Goal: Information Seeking & Learning: Learn about a topic

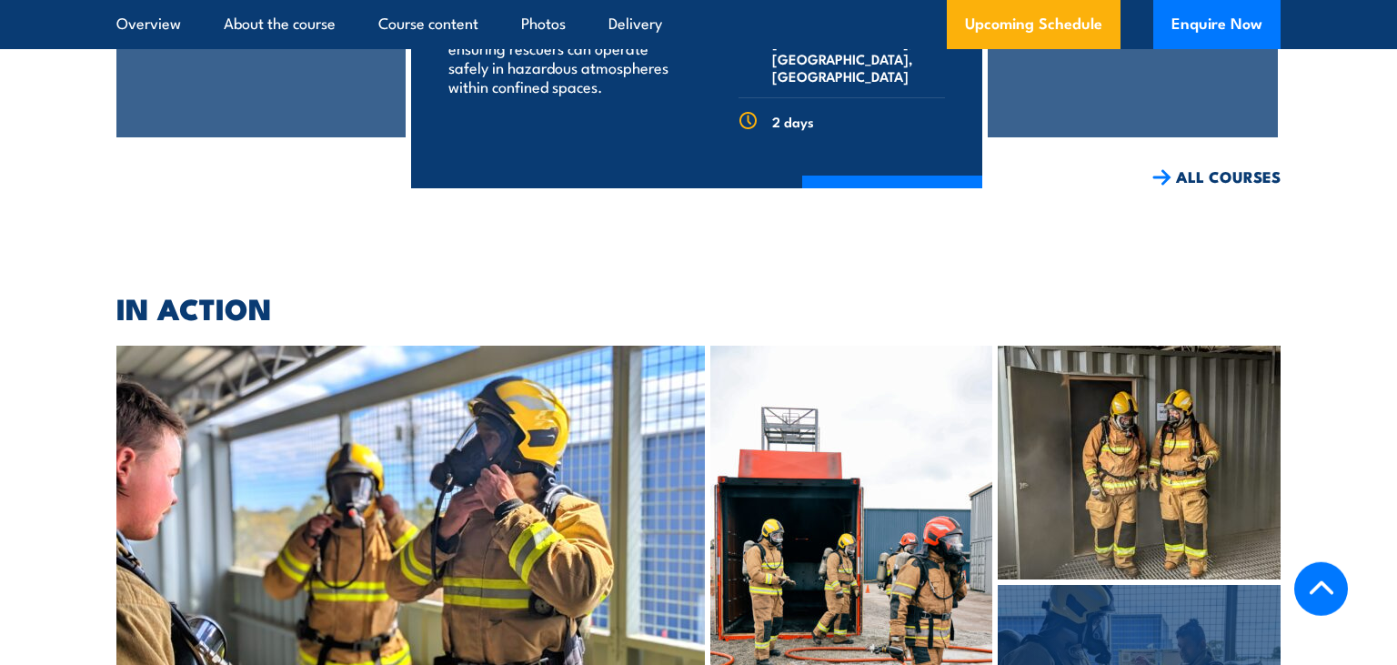
scroll to position [4323, 0]
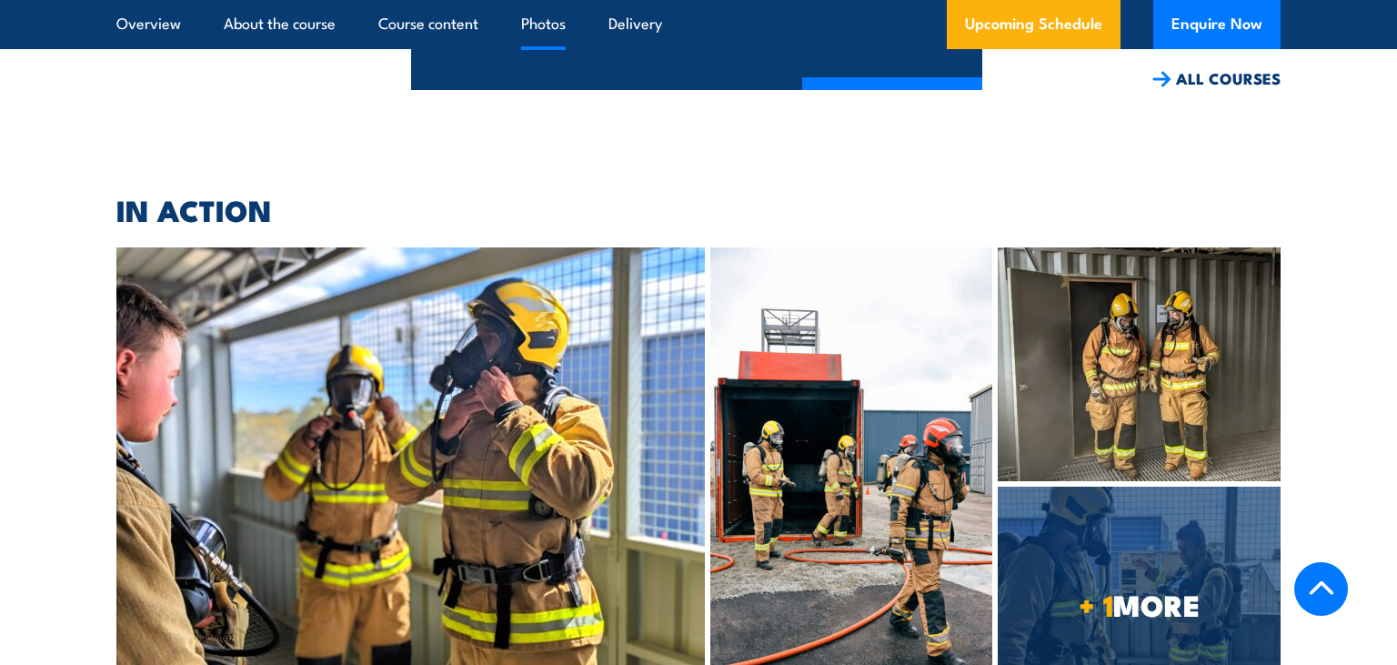
click at [1133, 305] on img at bounding box center [1139, 364] width 283 height 234
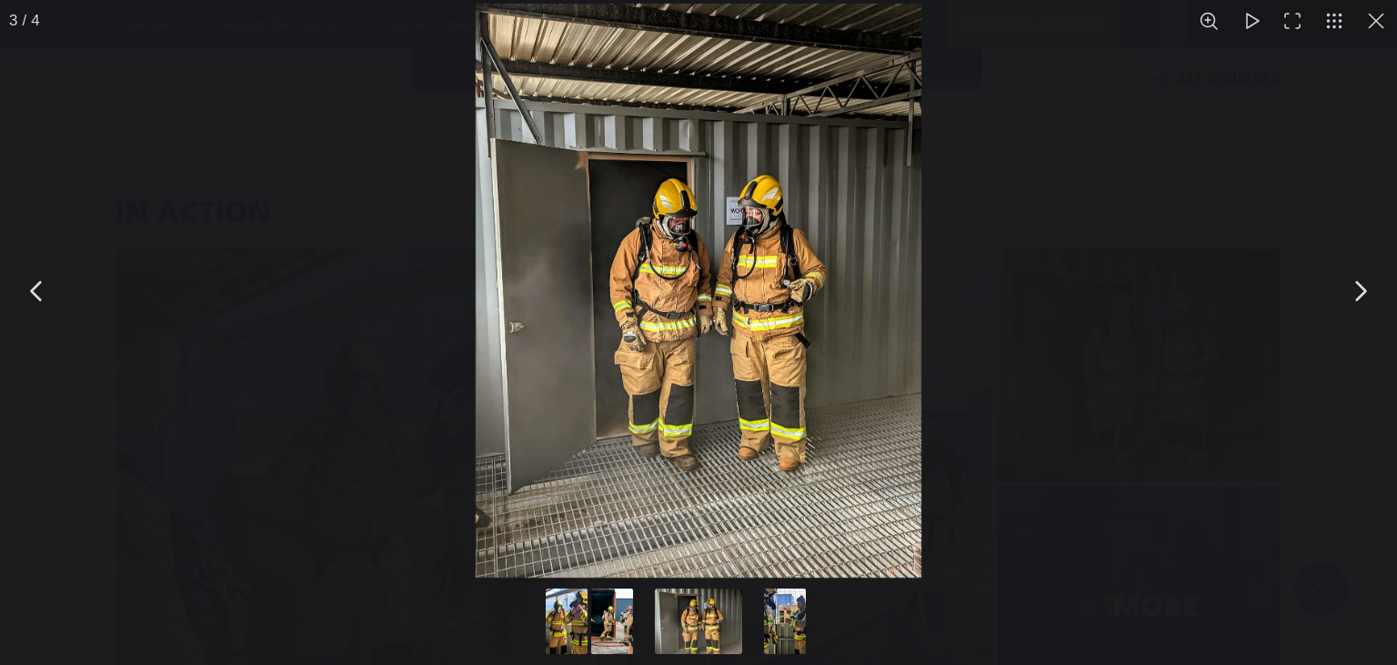
click at [740, 221] on img "You can close this modal content with the ESC key" at bounding box center [698, 291] width 447 height 574
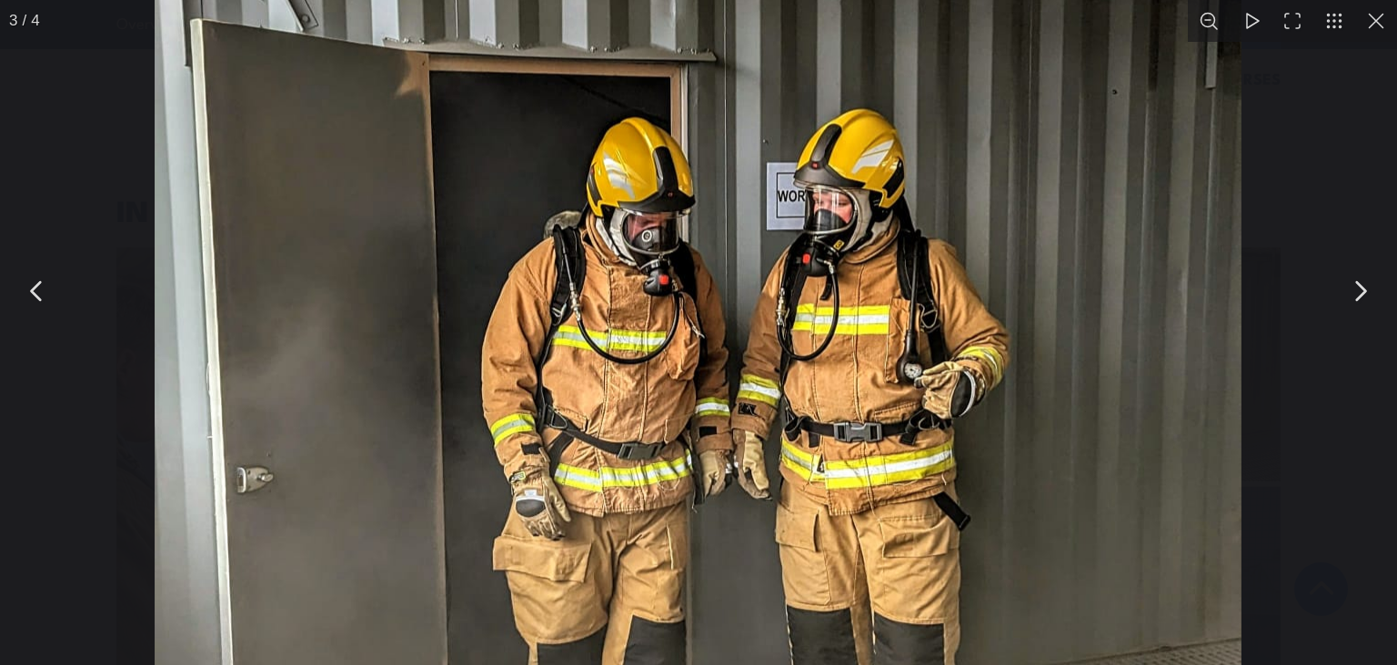
click at [740, 221] on img "You can close this modal content with the ESC key" at bounding box center [699, 391] width 1087 height 1397
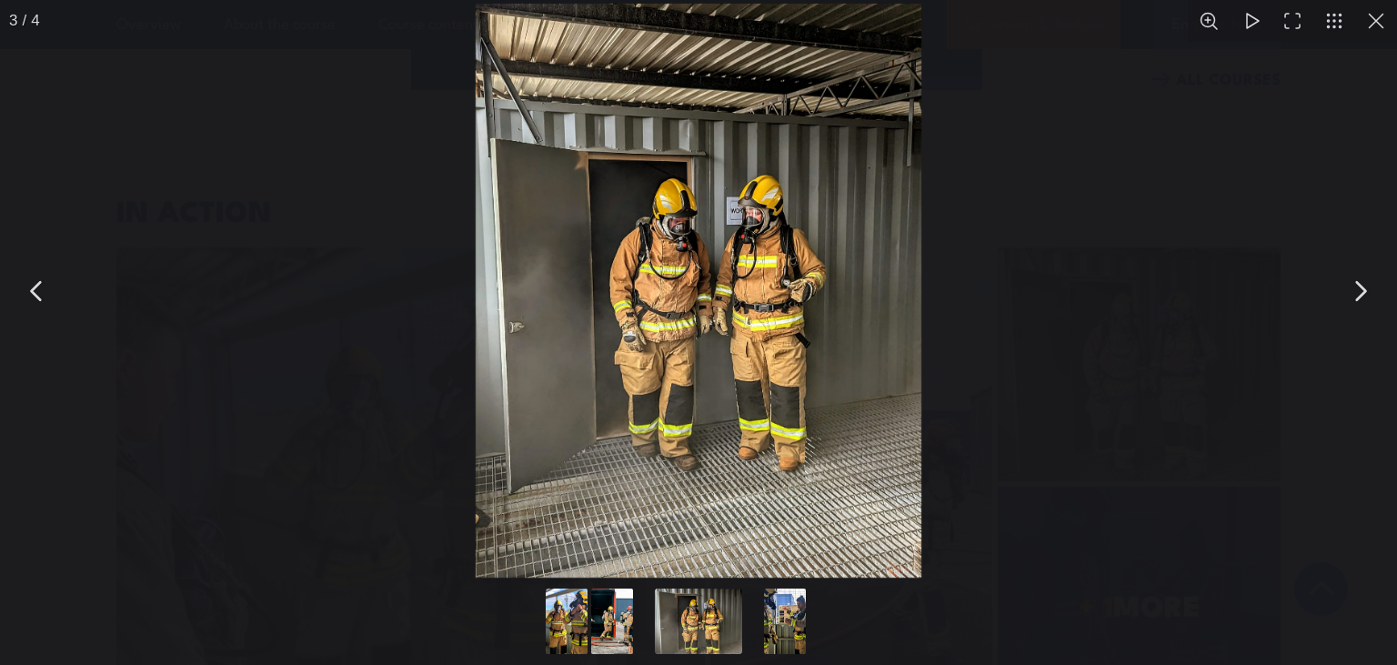
click at [781, 614] on button "Go to slide #4" at bounding box center [784, 622] width 87 height 66
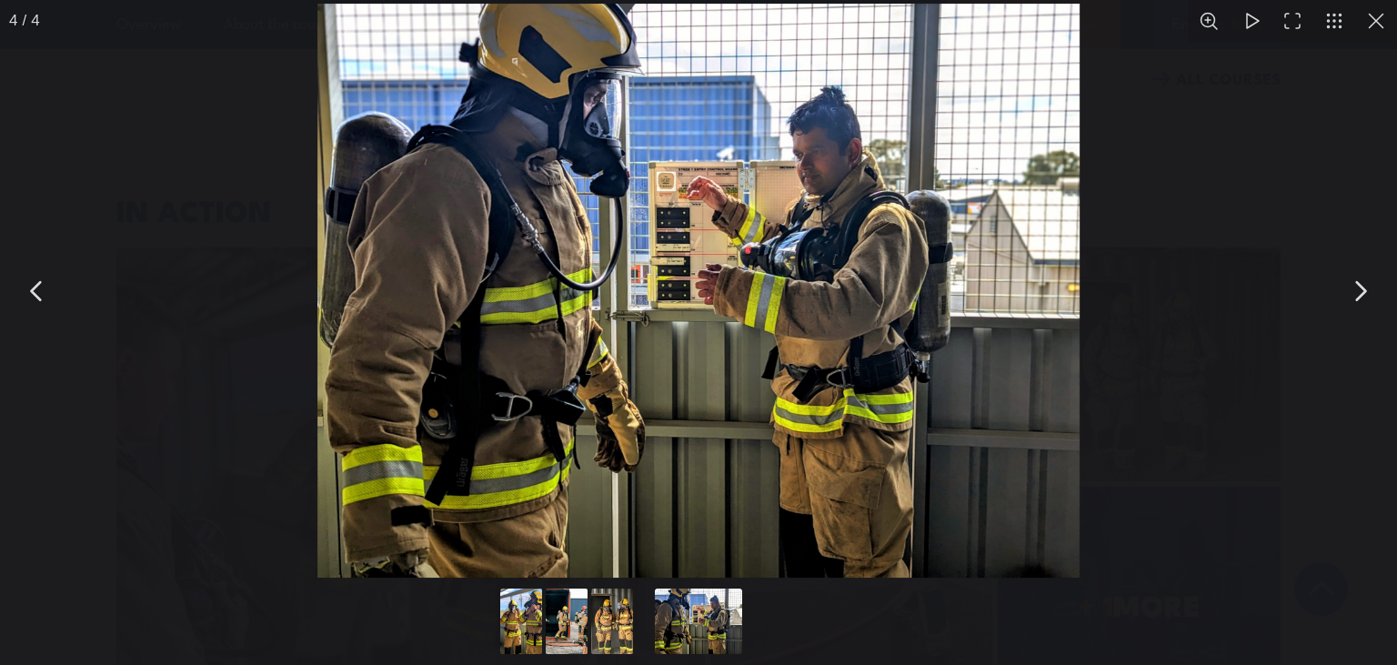
click at [613, 615] on button "Go to slide #3" at bounding box center [612, 622] width 87 height 66
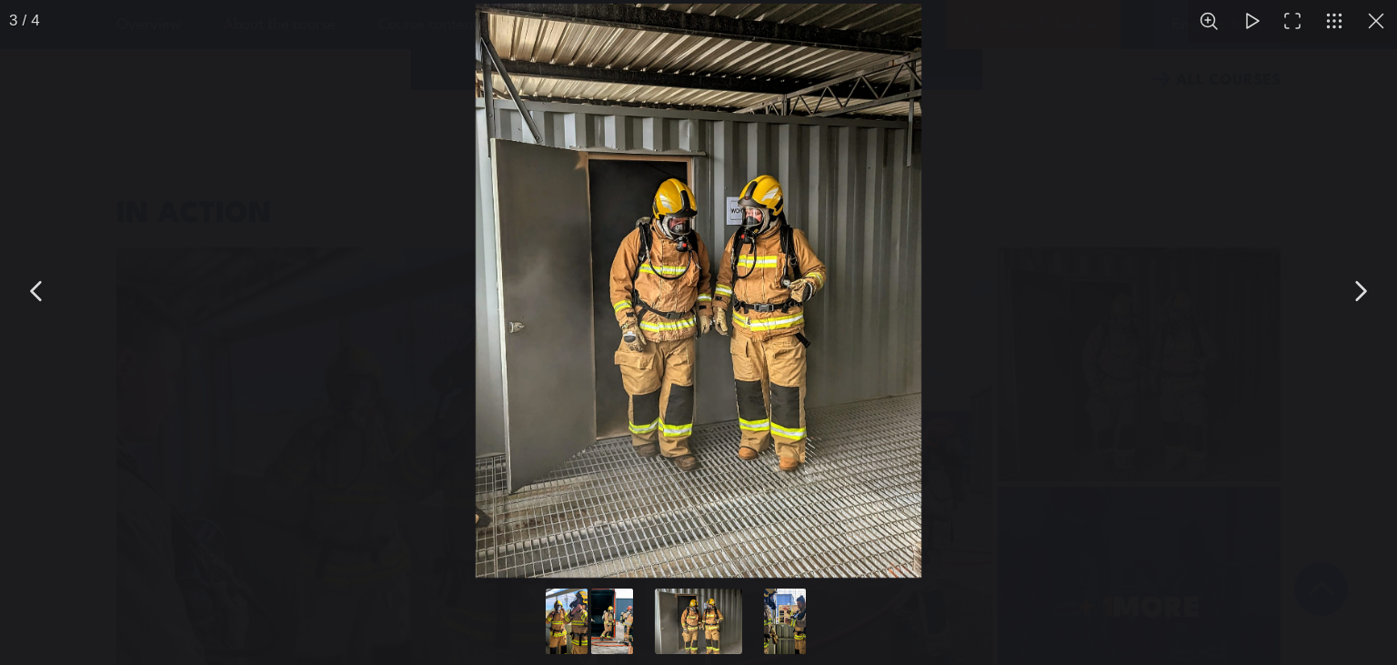
click at [610, 615] on button "Go to slide #2" at bounding box center [612, 622] width 87 height 66
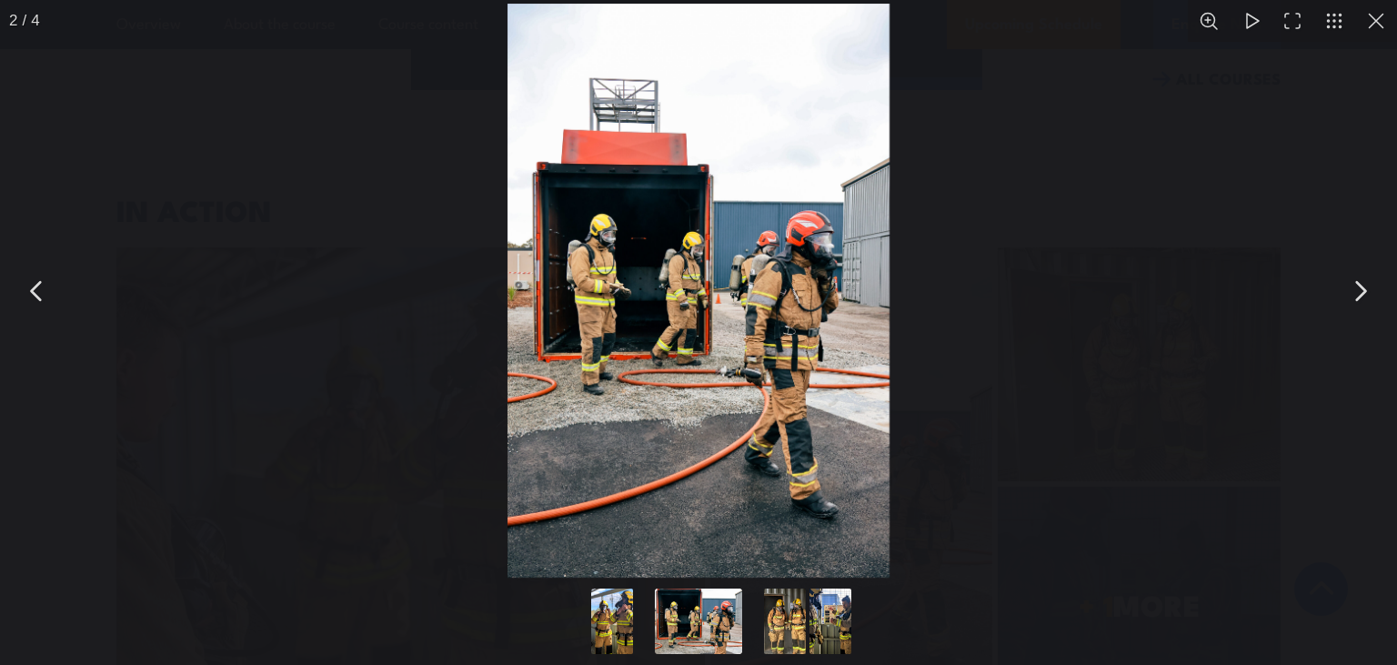
click at [656, 402] on img "You can close this modal content with the ESC key" at bounding box center [699, 291] width 383 height 574
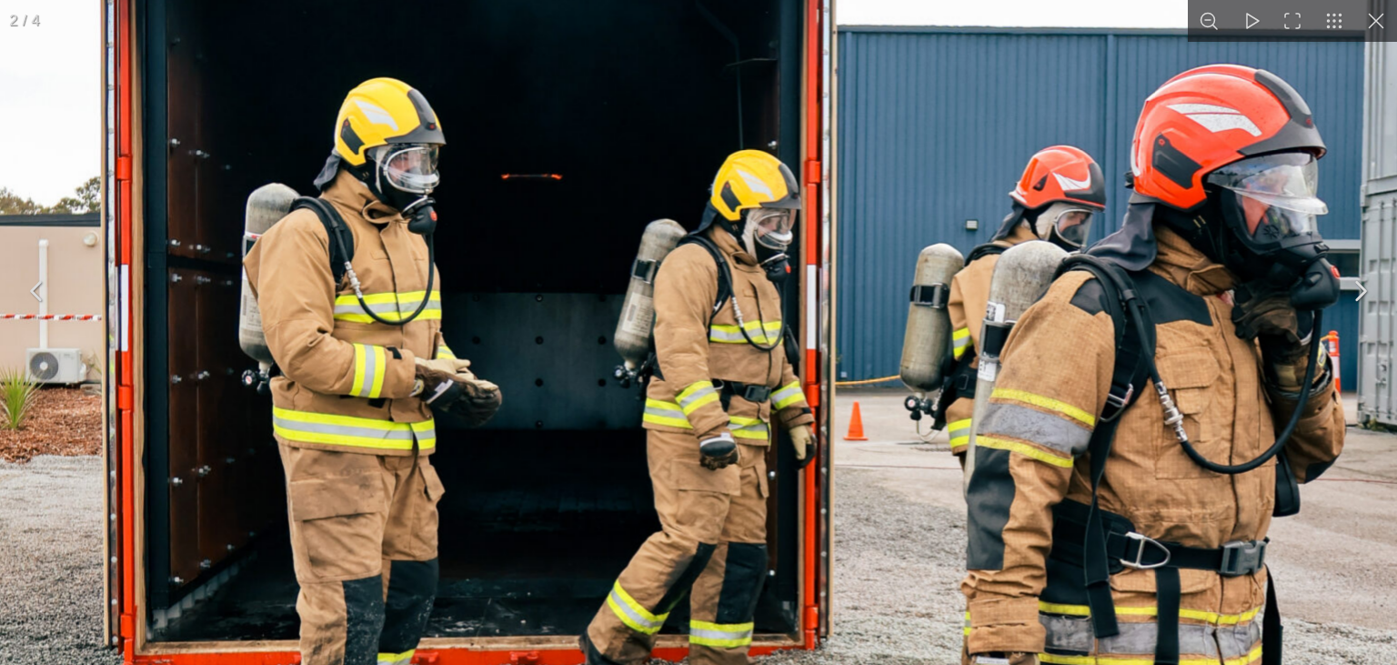
drag, startPoint x: 801, startPoint y: 66, endPoint x: 803, endPoint y: 505, distance: 438.5
click at [803, 505] on img "You can close this modal content with the ESC key" at bounding box center [774, 389] width 1553 height 2328
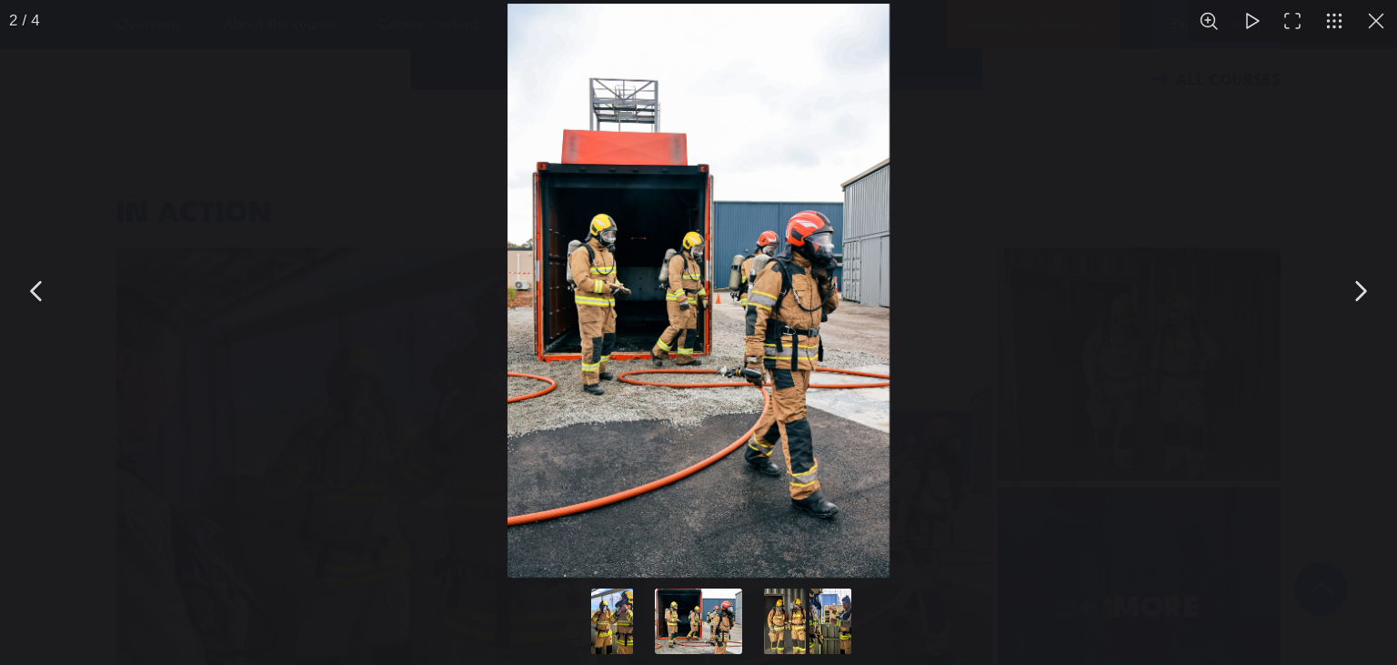
click at [1389, 16] on button "You can close this modal content with the ESC key" at bounding box center [1377, 21] width 42 height 42
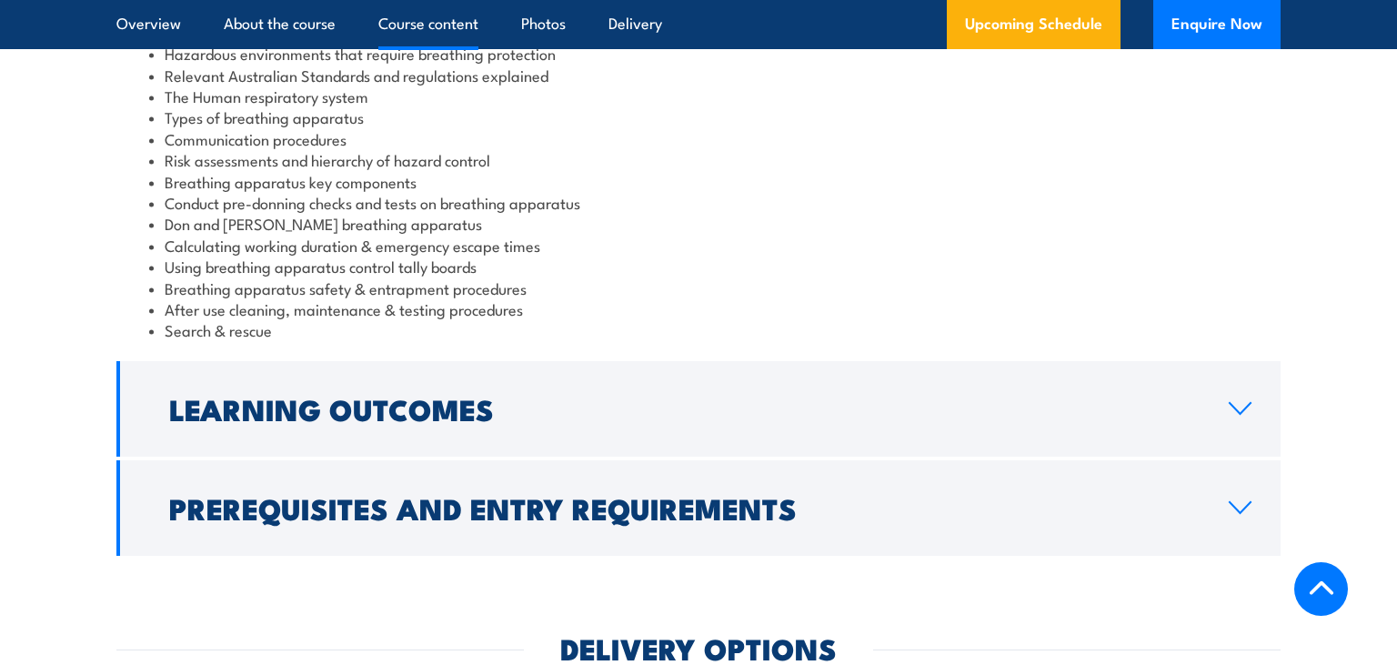
scroll to position [1179, 0]
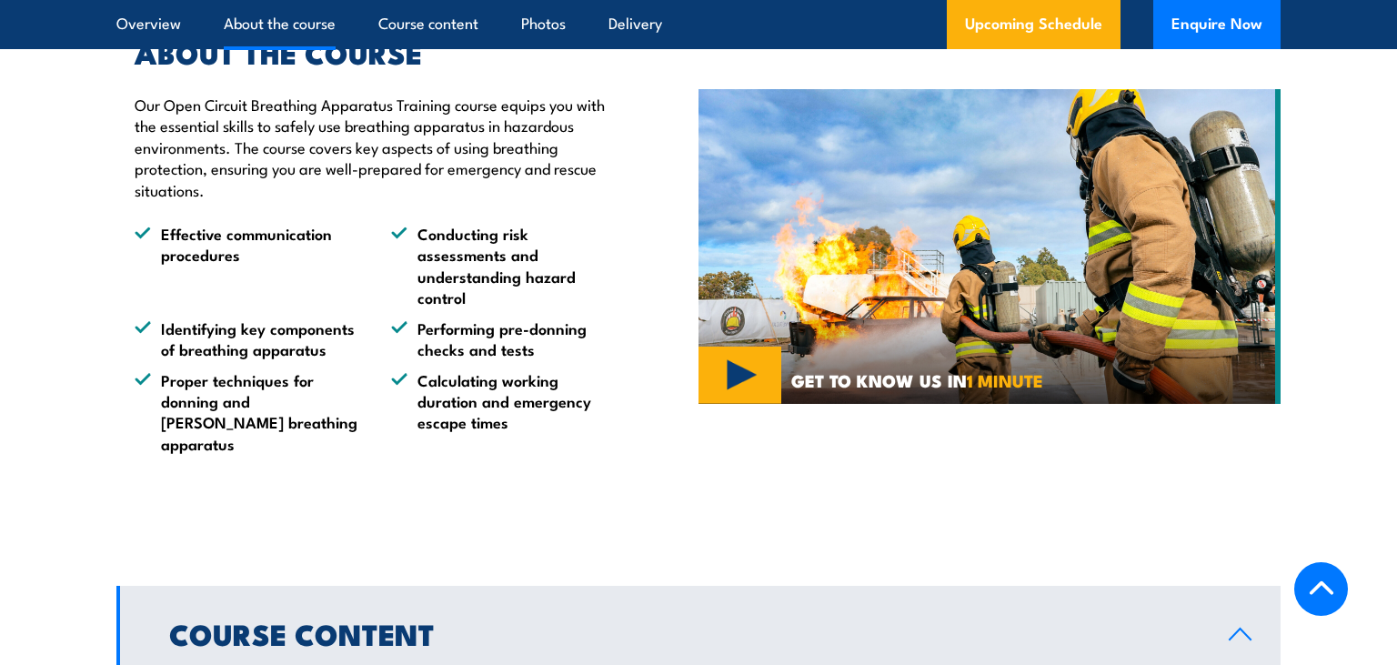
click at [758, 342] on img at bounding box center [990, 246] width 582 height 315
